Goal: Information Seeking & Learning: Check status

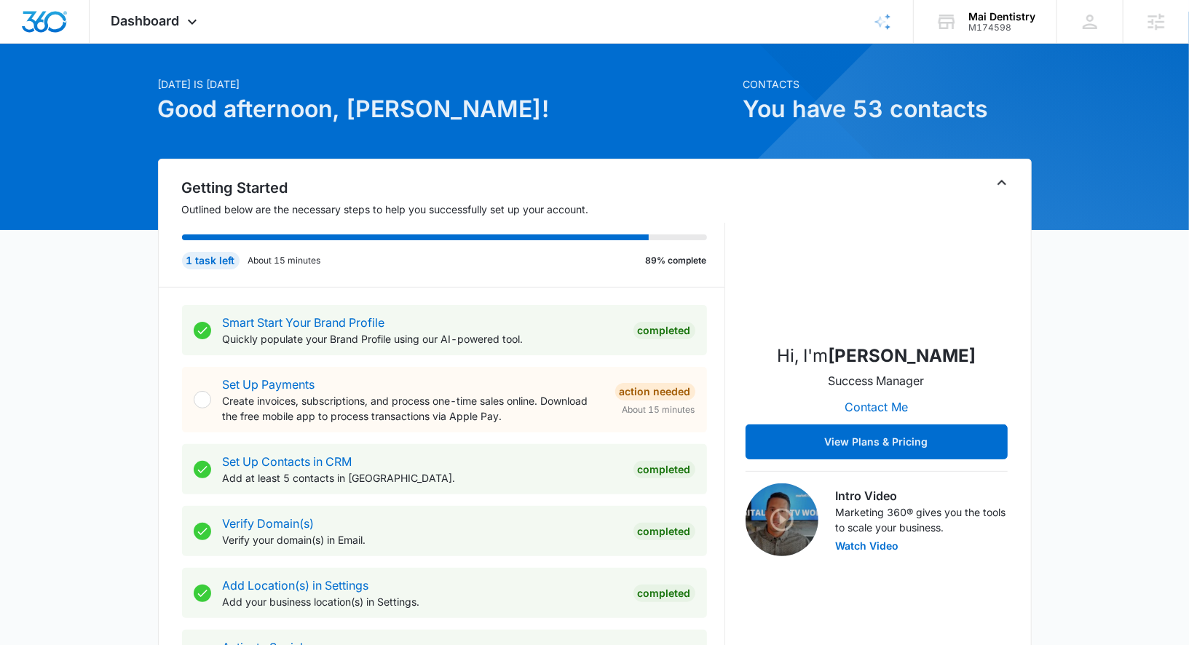
scroll to position [615, 0]
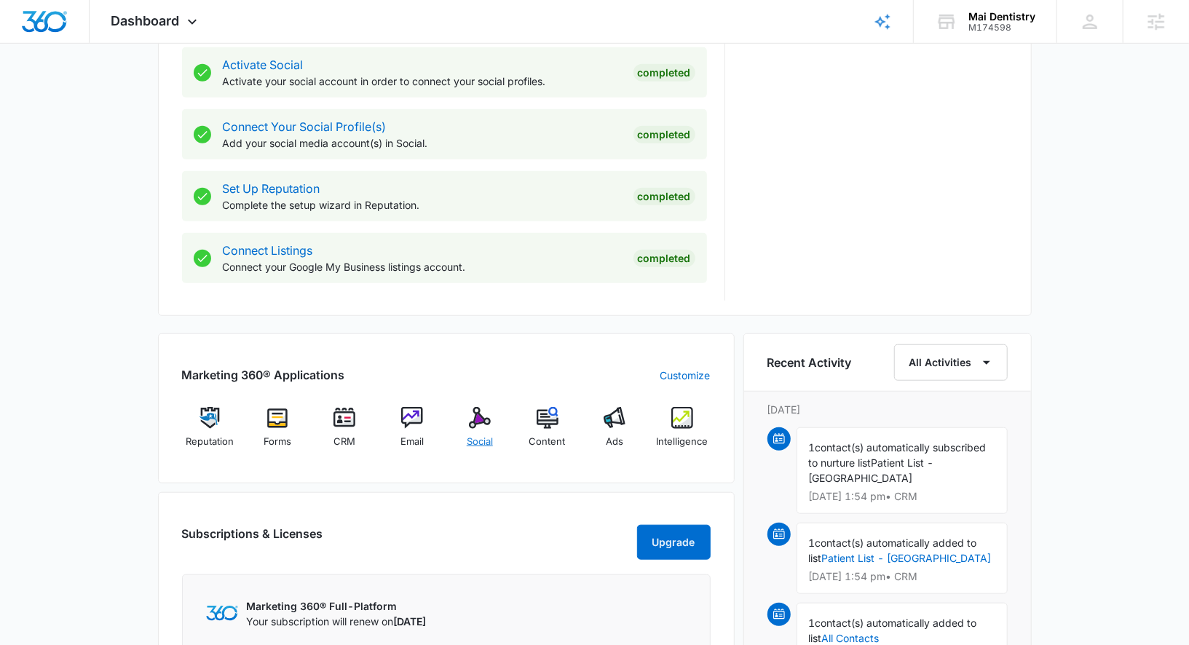
click at [473, 427] on img at bounding box center [480, 418] width 22 height 22
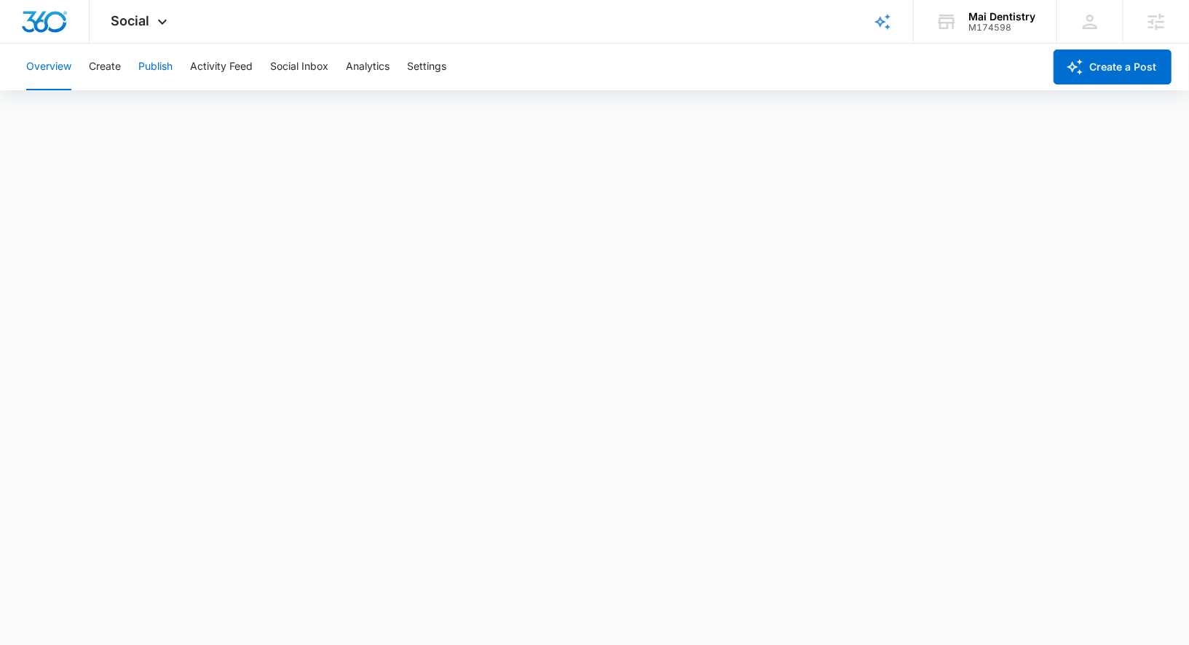
click at [146, 63] on button "Publish" at bounding box center [155, 67] width 34 height 47
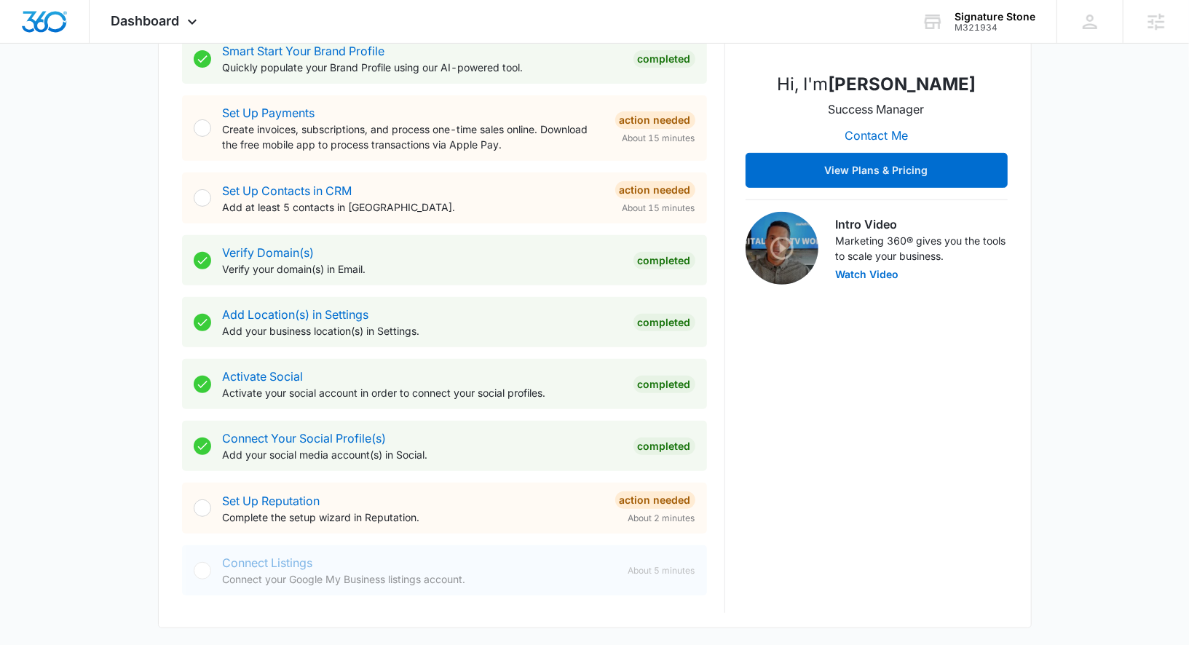
scroll to position [585, 0]
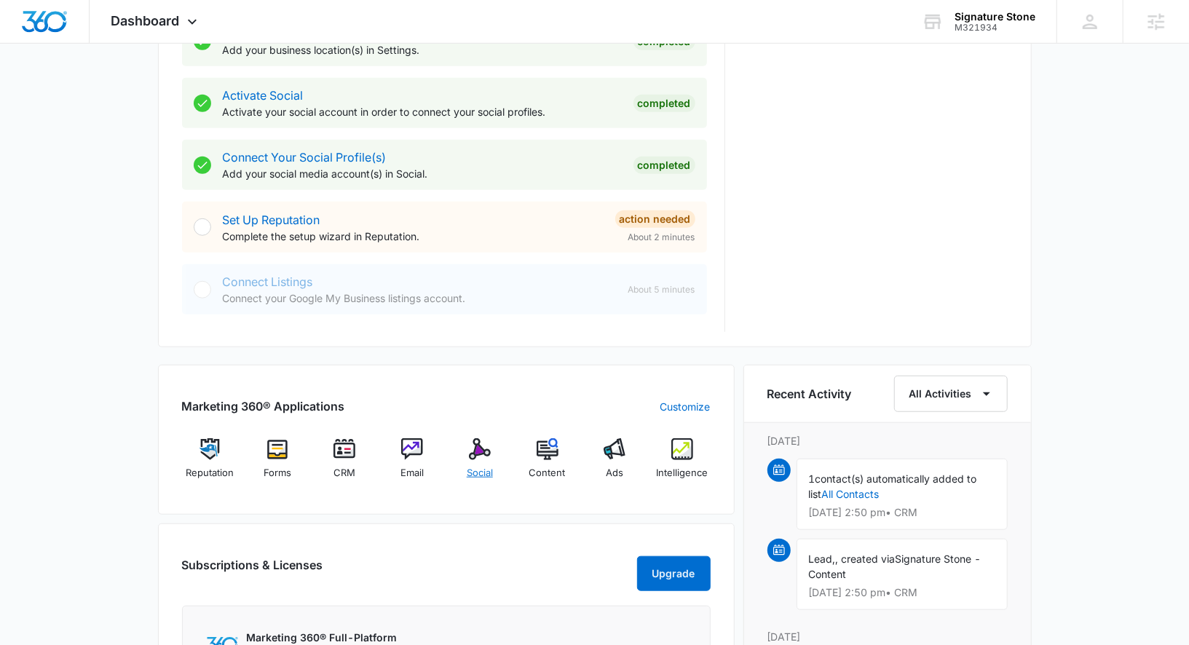
click at [476, 466] on span "Social" at bounding box center [480, 473] width 26 height 15
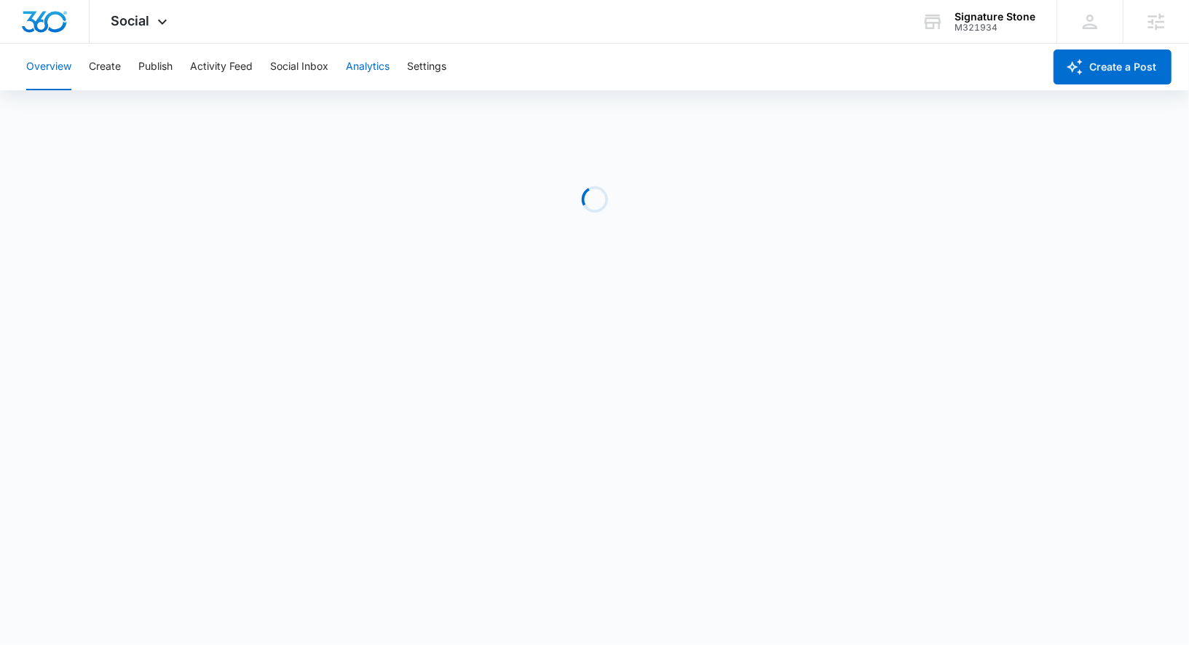
click at [384, 63] on button "Analytics" at bounding box center [368, 67] width 44 height 47
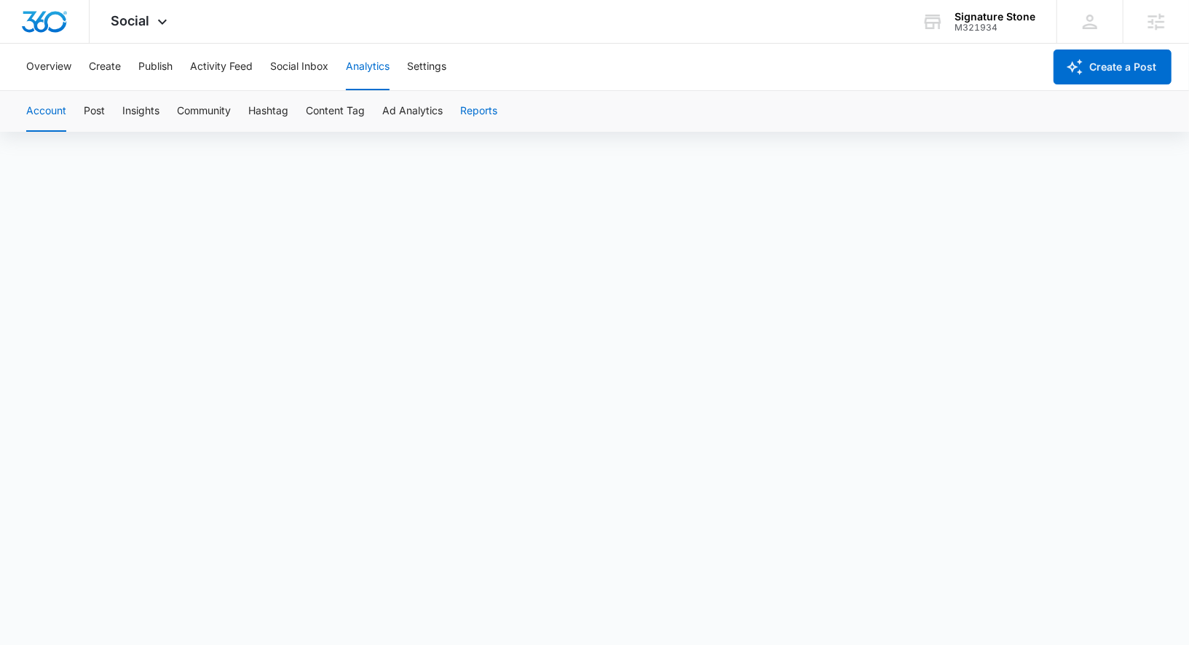
click at [468, 112] on button "Reports" at bounding box center [478, 111] width 37 height 41
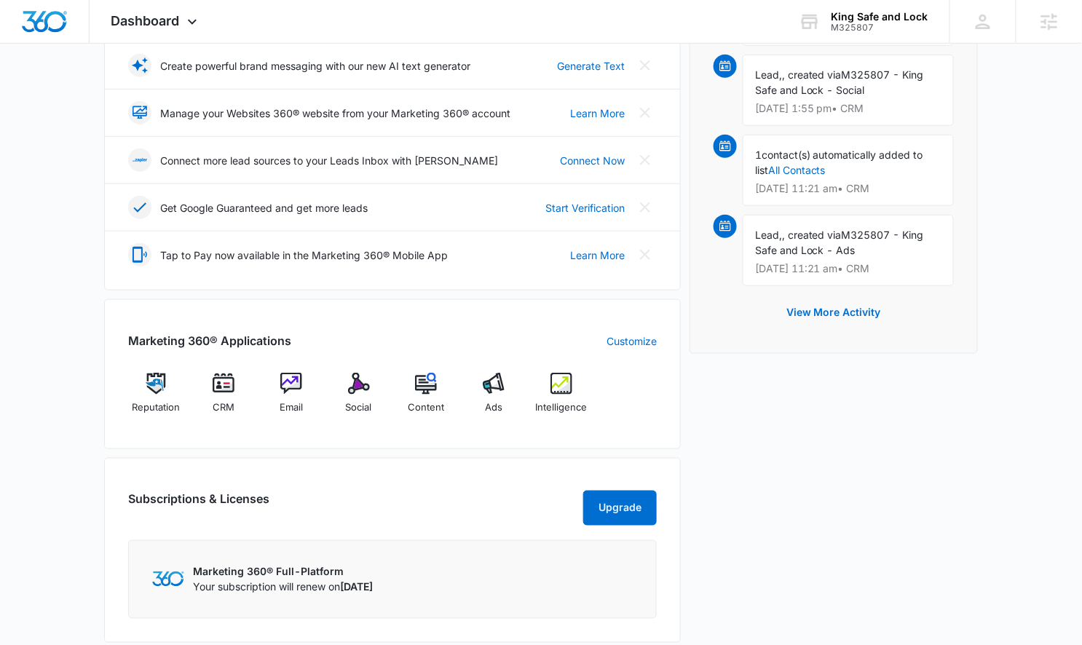
scroll to position [374, 0]
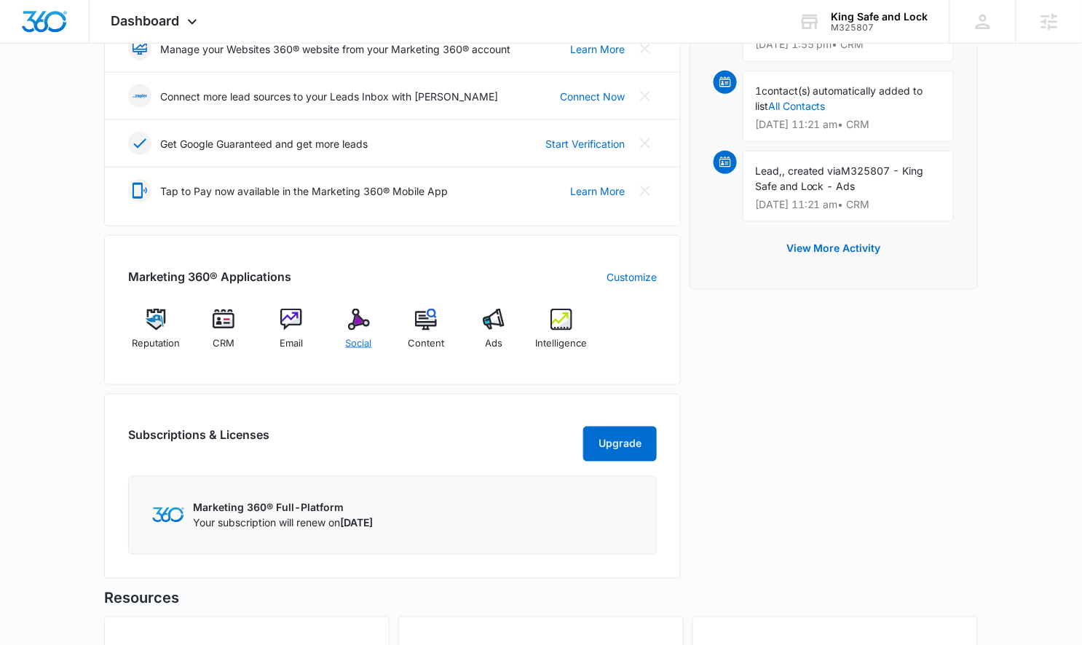
click at [337, 320] on div "Social" at bounding box center [359, 335] width 56 height 52
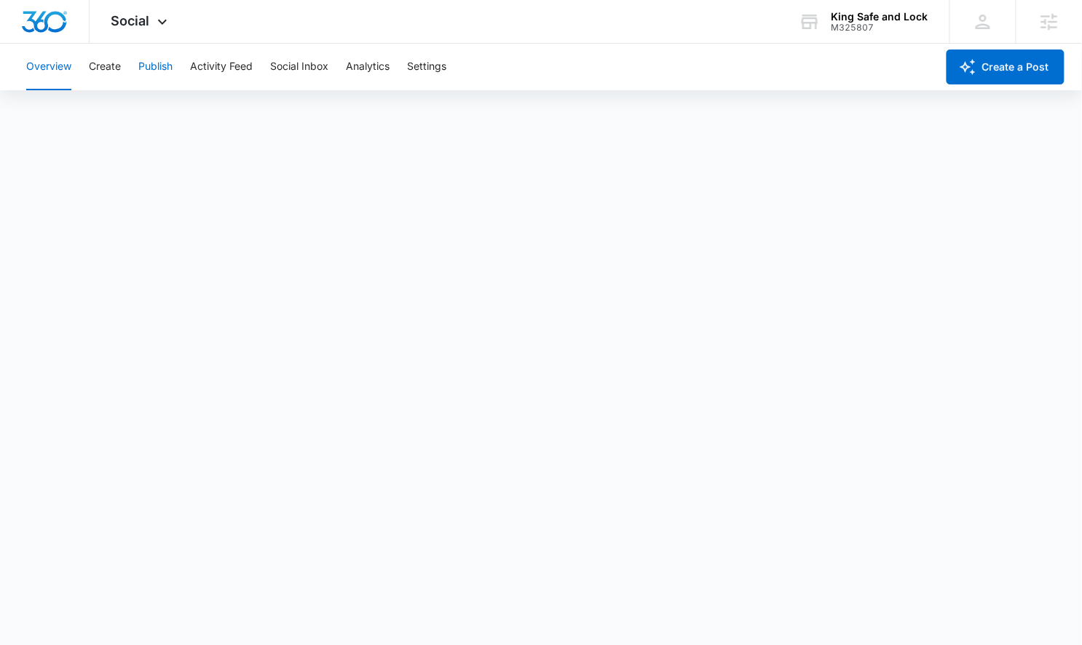
click at [163, 60] on button "Publish" at bounding box center [155, 67] width 34 height 47
click at [386, 72] on button "Analytics" at bounding box center [368, 67] width 44 height 47
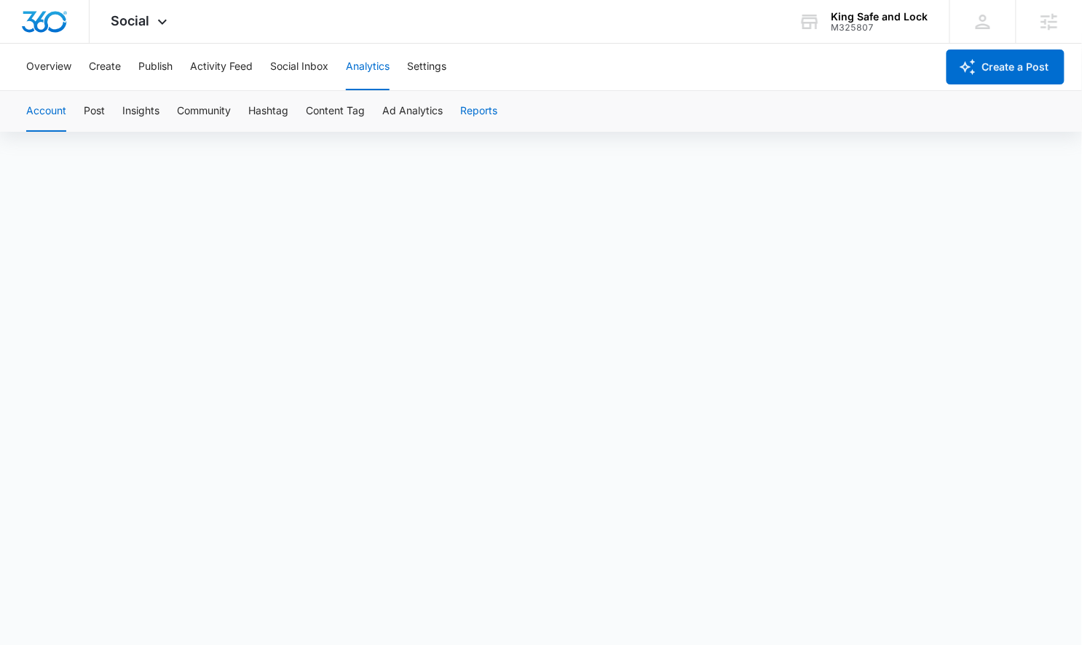
click at [479, 103] on button "Reports" at bounding box center [478, 111] width 37 height 41
